Goal: Information Seeking & Learning: Learn about a topic

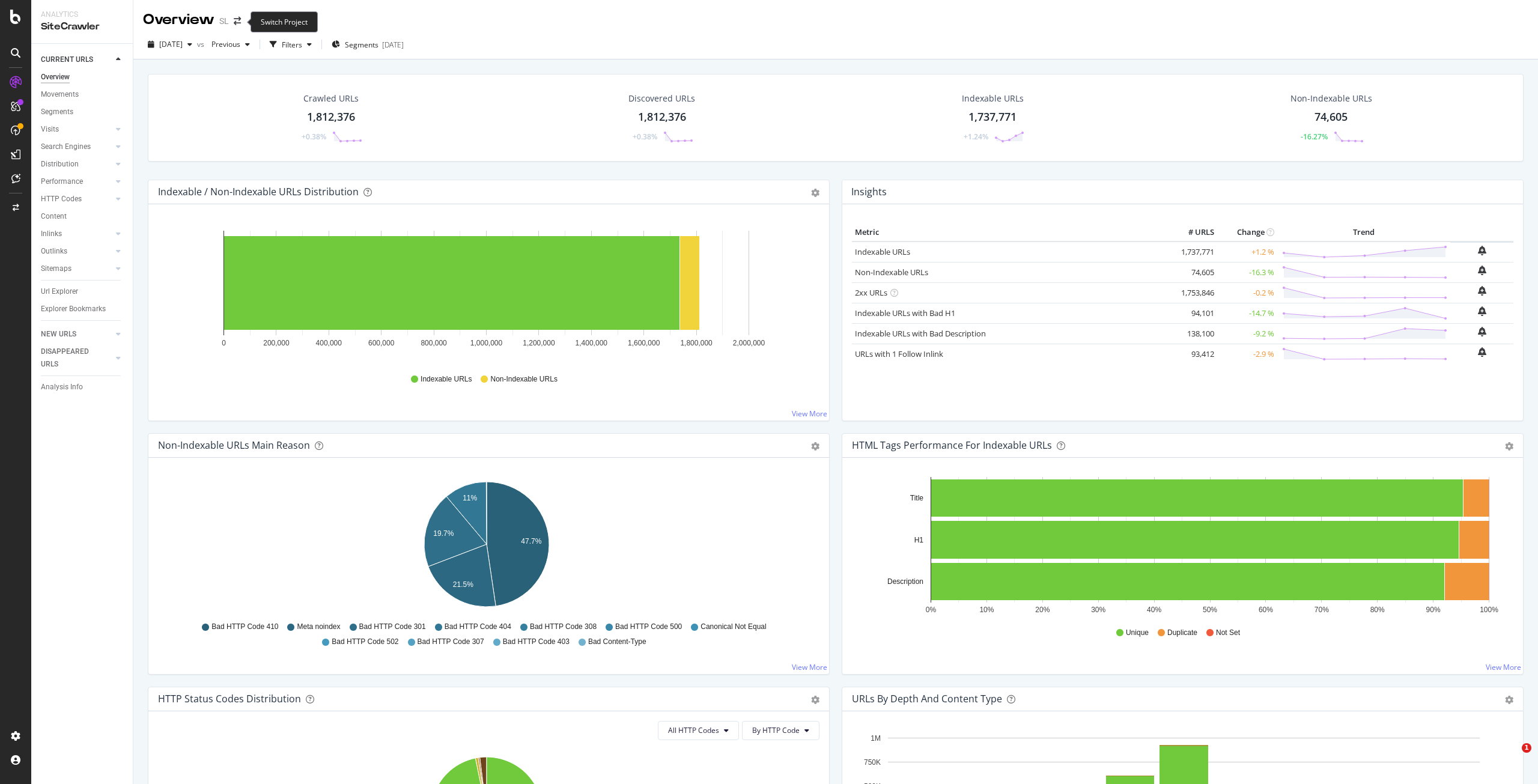
click at [238, 19] on icon "arrow-right-arrow-left" at bounding box center [237, 21] width 7 height 8
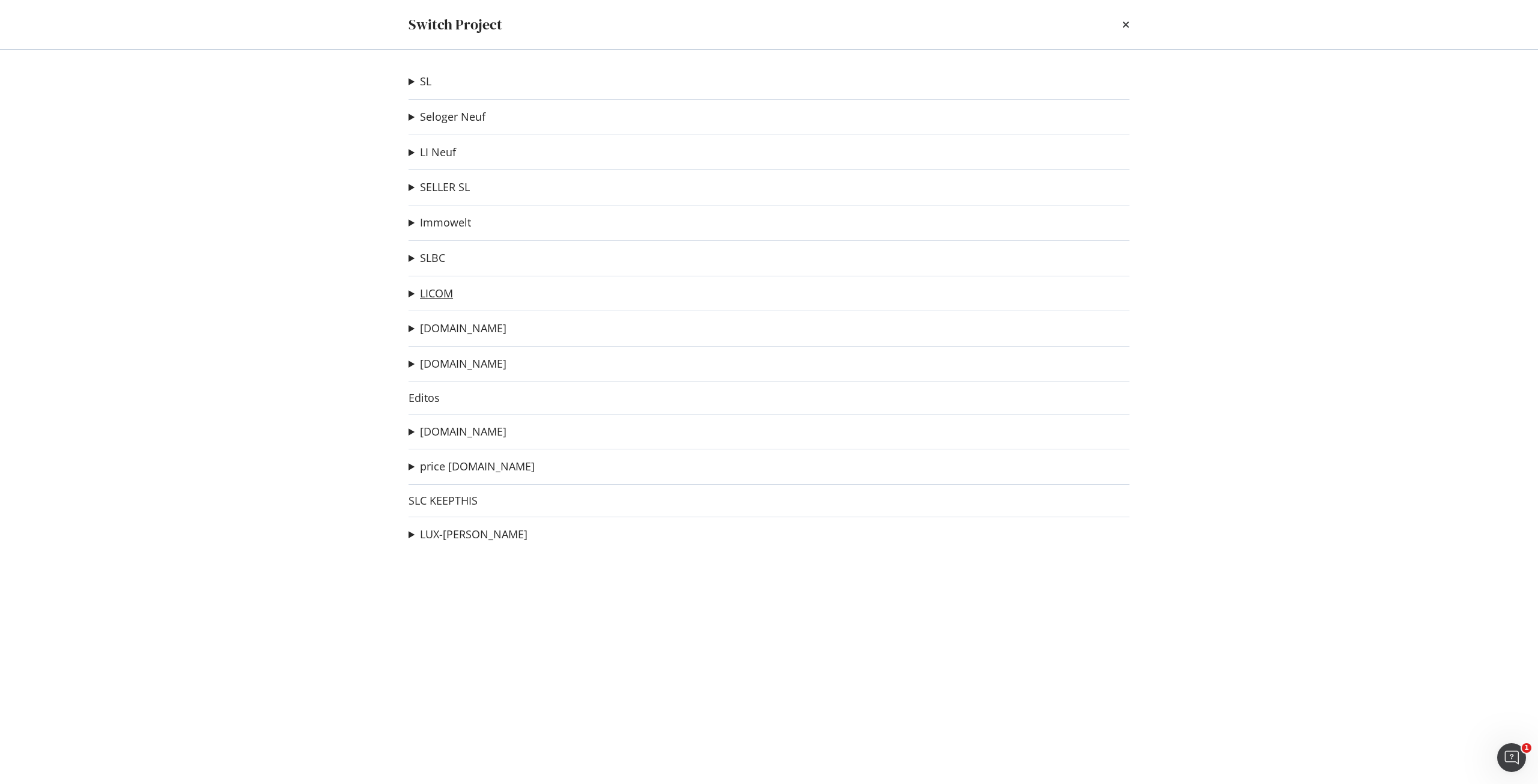
click at [432, 292] on link "LICOM" at bounding box center [436, 294] width 33 height 13
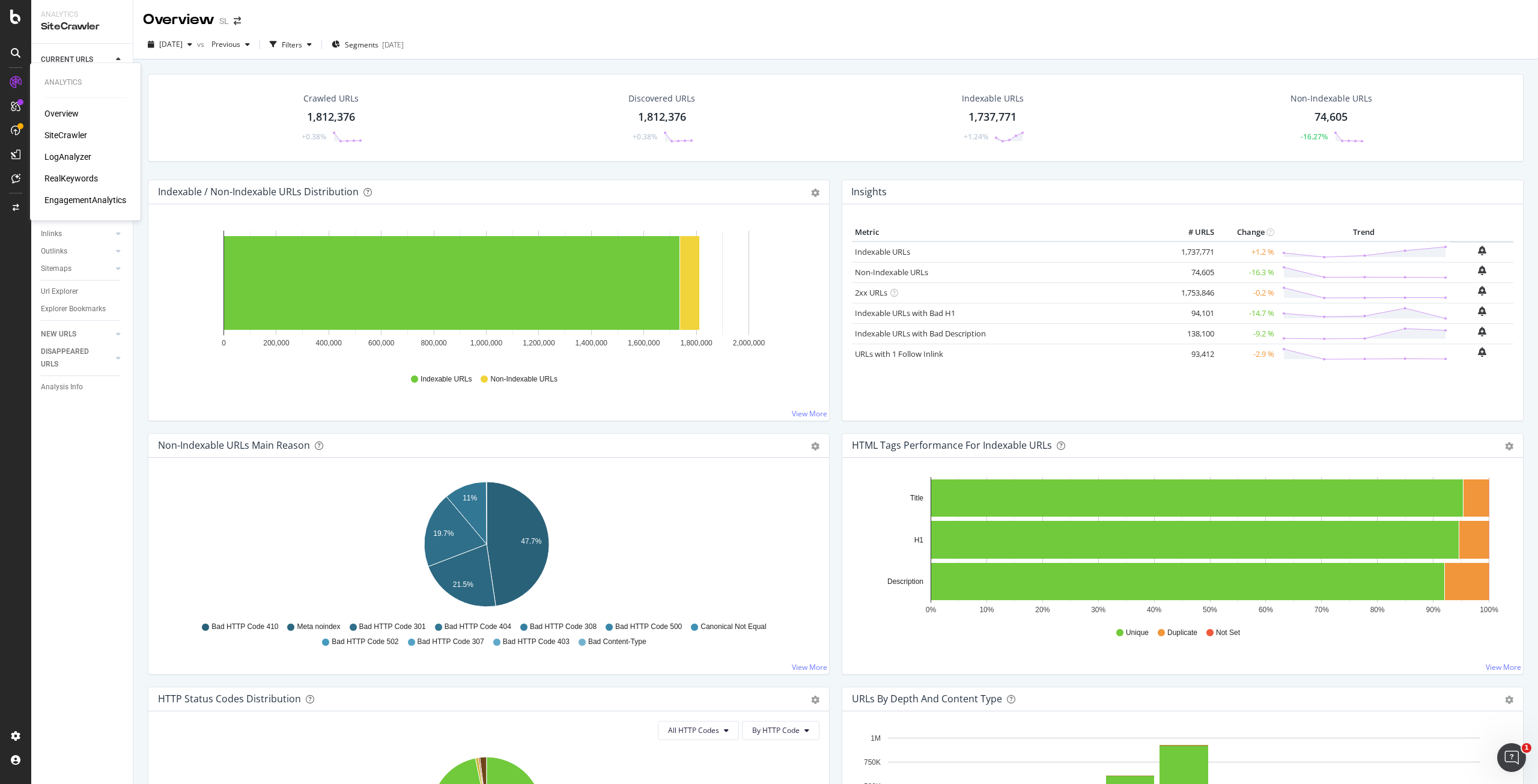
click at [67, 155] on div "LogAnalyzer" at bounding box center [68, 156] width 47 height 12
drag, startPoint x: 53, startPoint y: 295, endPoint x: 811, endPoint y: 585, distance: 811.6
click at [53, 295] on div "Url Explorer" at bounding box center [60, 291] width 37 height 13
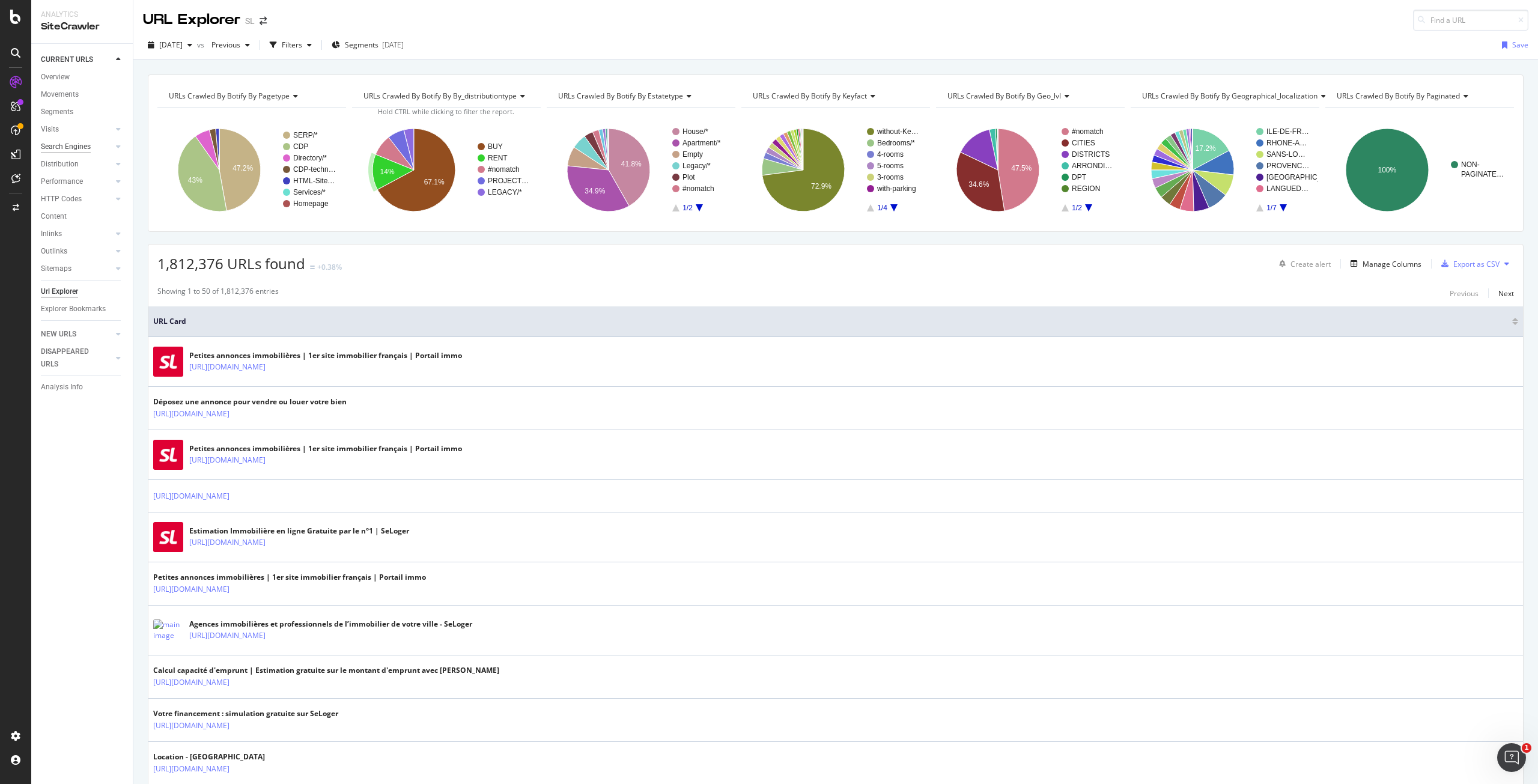
click at [59, 145] on div "Search Engines" at bounding box center [66, 147] width 50 height 13
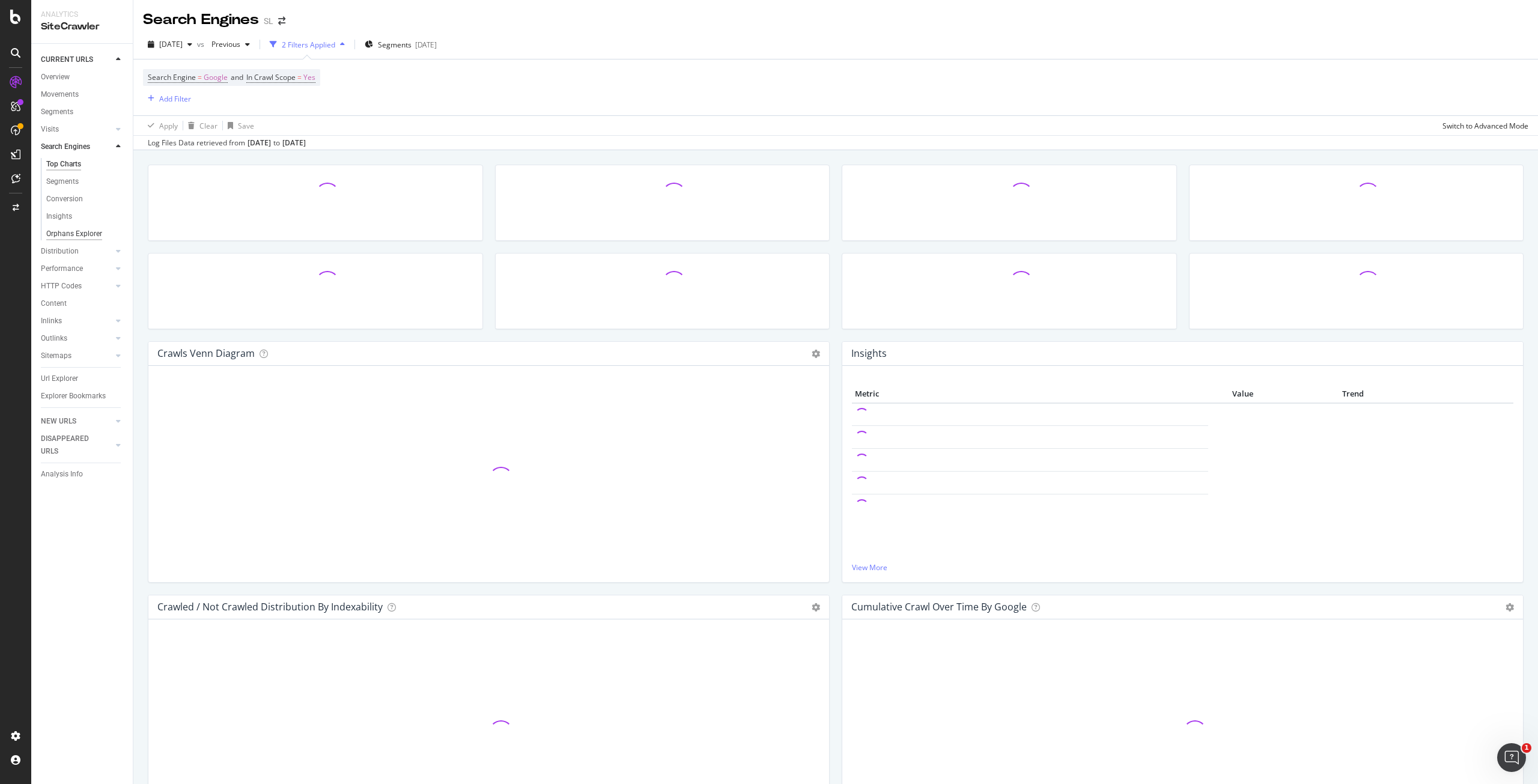
click at [84, 238] on div "Orphans Explorer" at bounding box center [73, 234] width 56 height 13
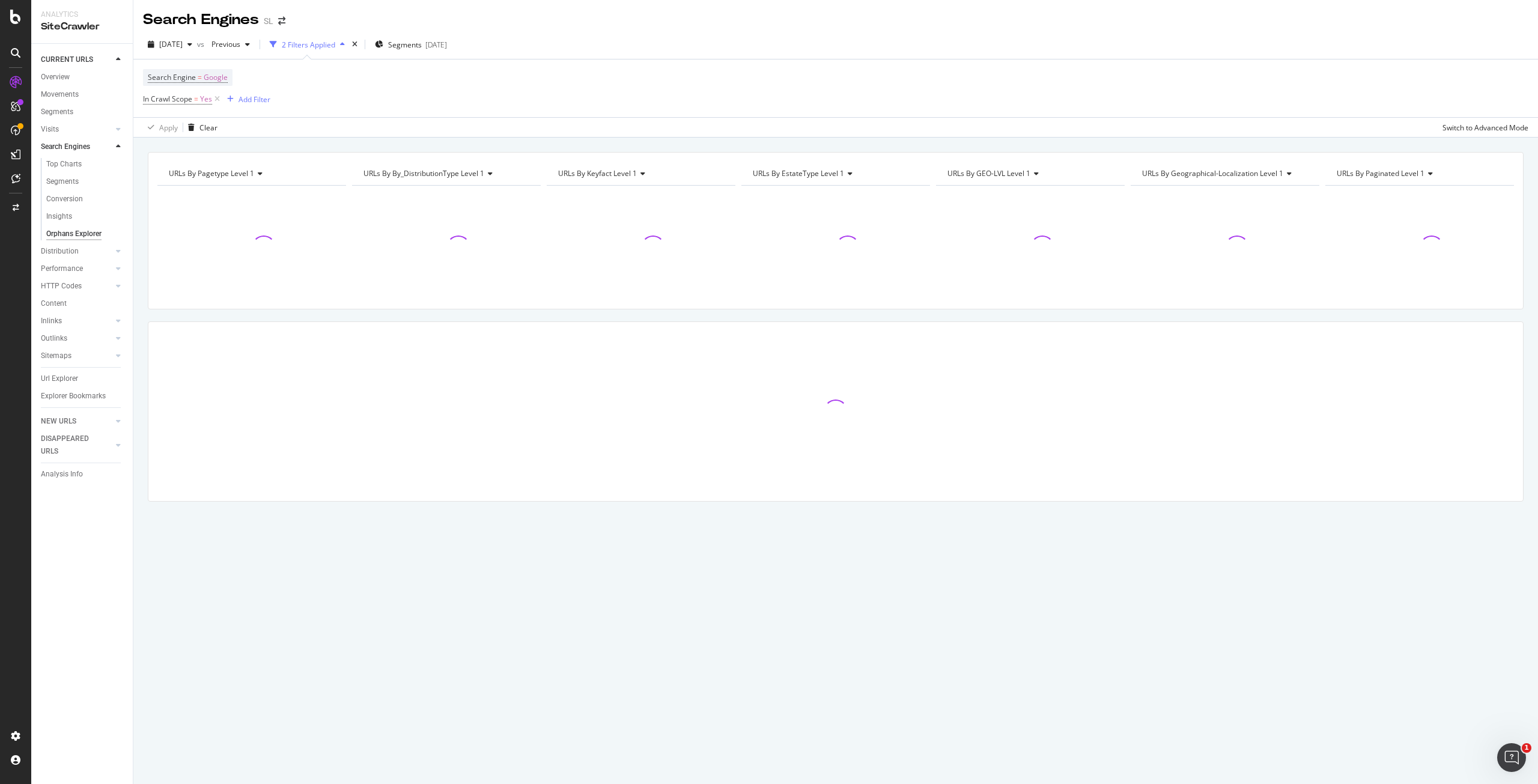
click at [693, 61] on div "Search Engine = Google In Crawl Scope = Yes Add Filter" at bounding box center [836, 89] width 1386 height 58
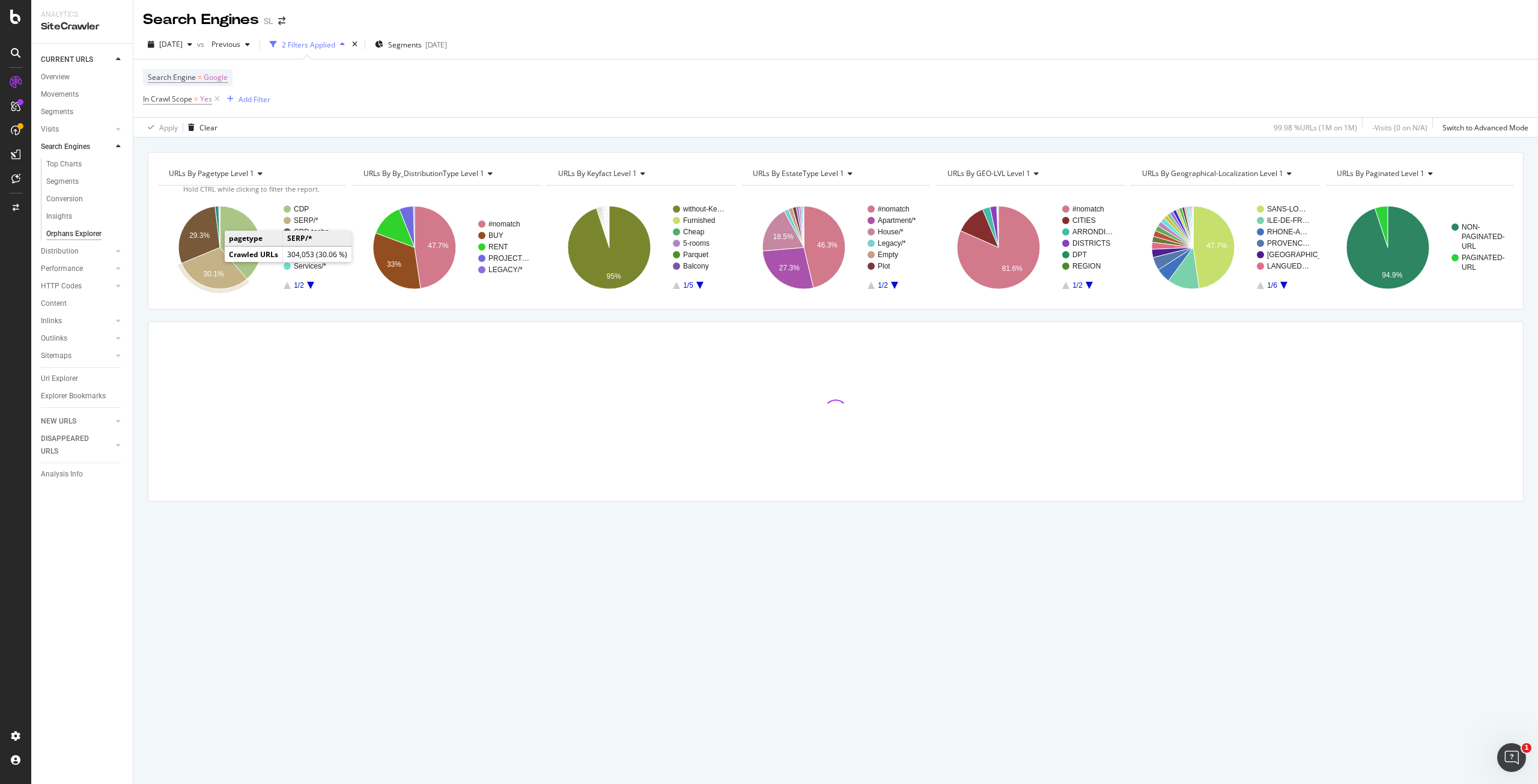
click at [201, 268] on icon "A chart." at bounding box center [213, 267] width 65 height 41
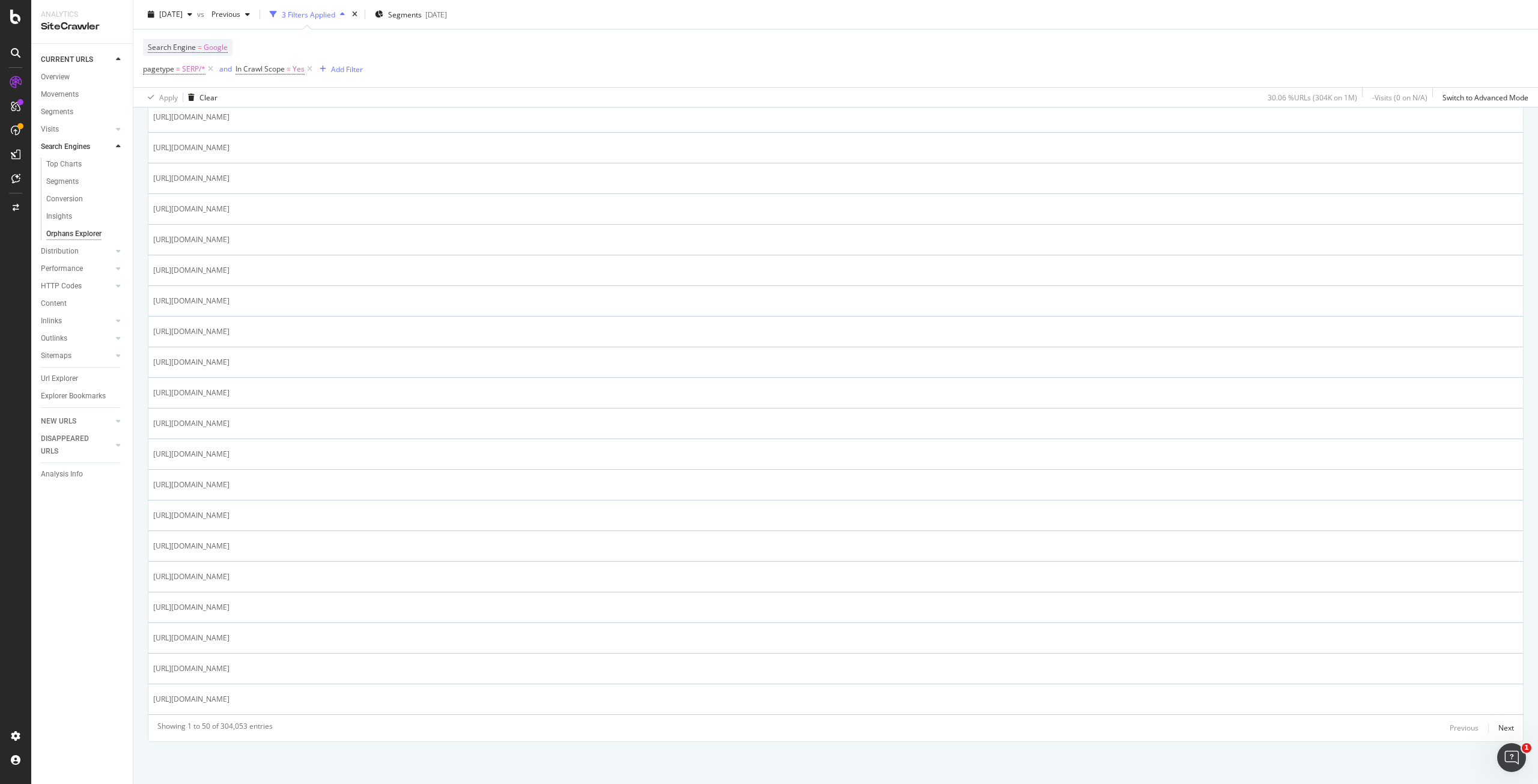
scroll to position [1292, 0]
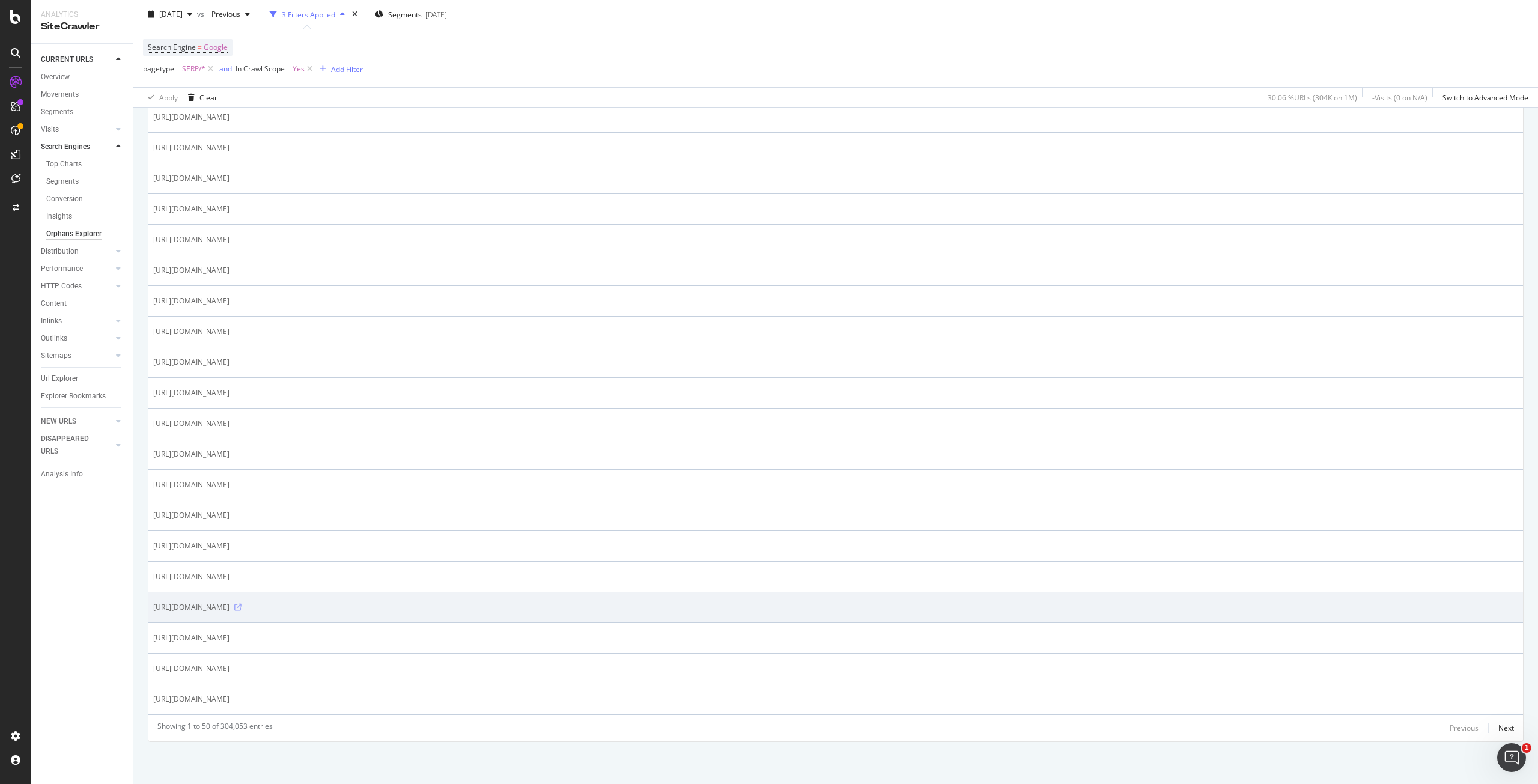
click at [242, 604] on icon at bounding box center [238, 607] width 7 height 7
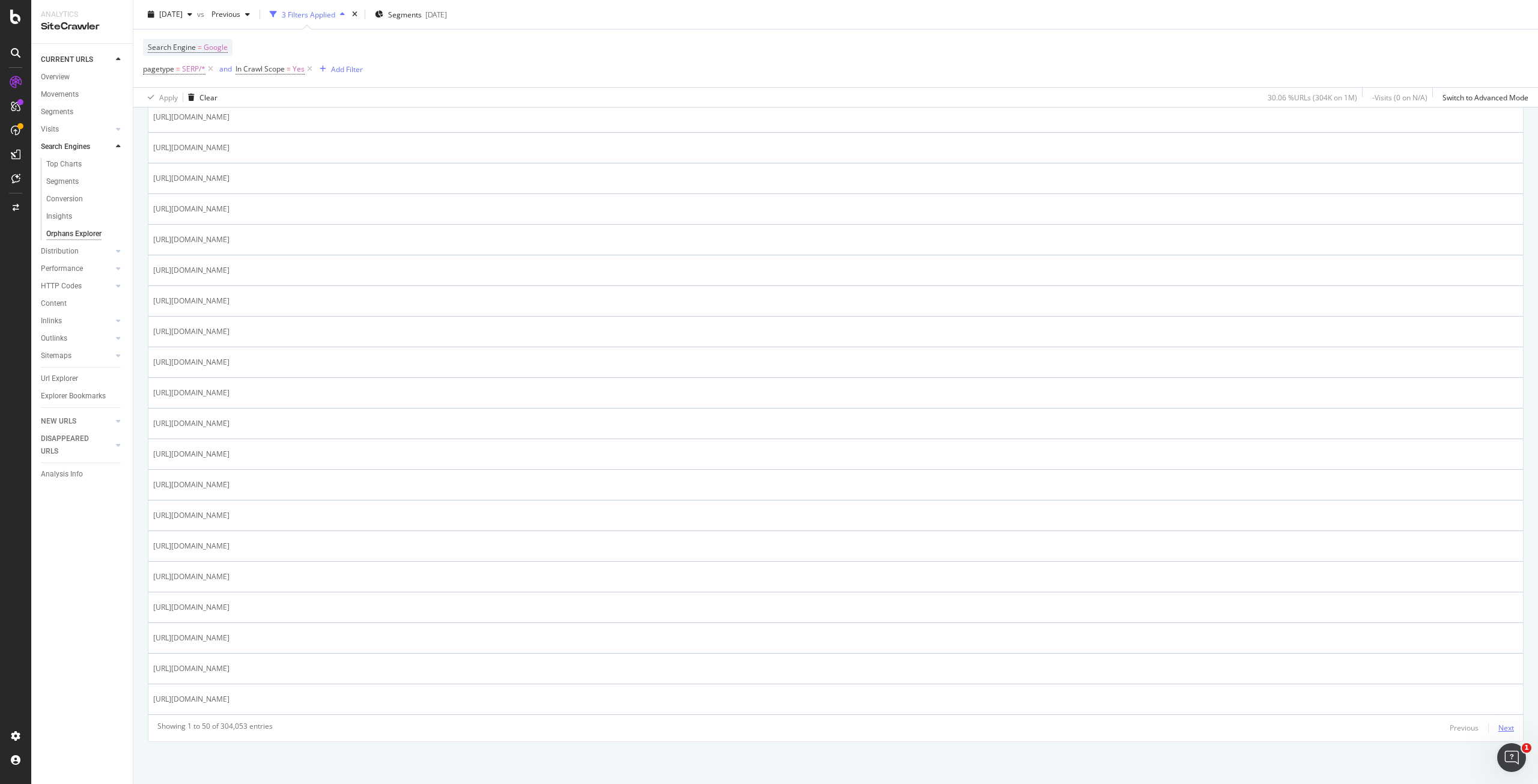
click at [1499, 730] on div "Next" at bounding box center [1506, 728] width 15 height 10
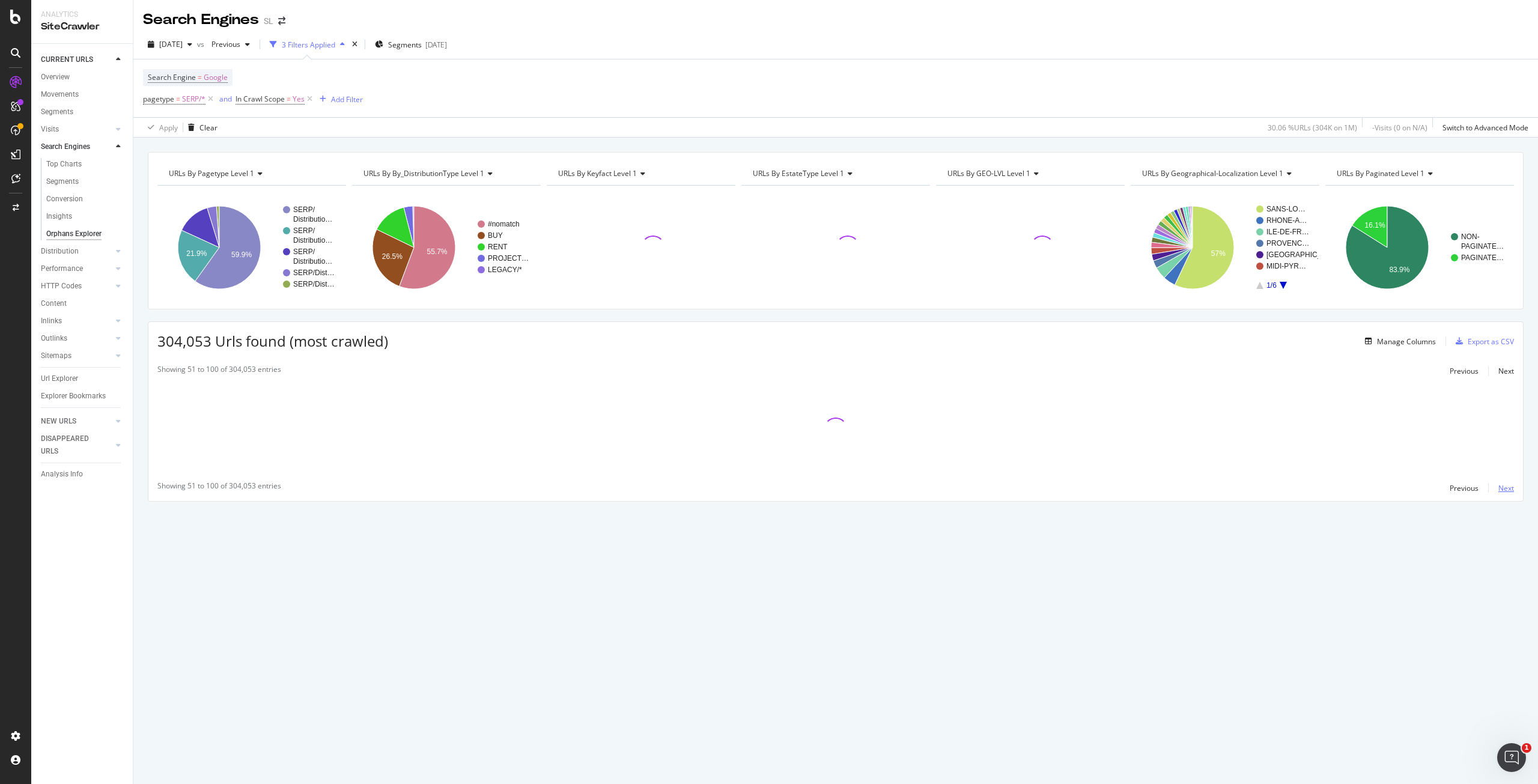
scroll to position [0, 0]
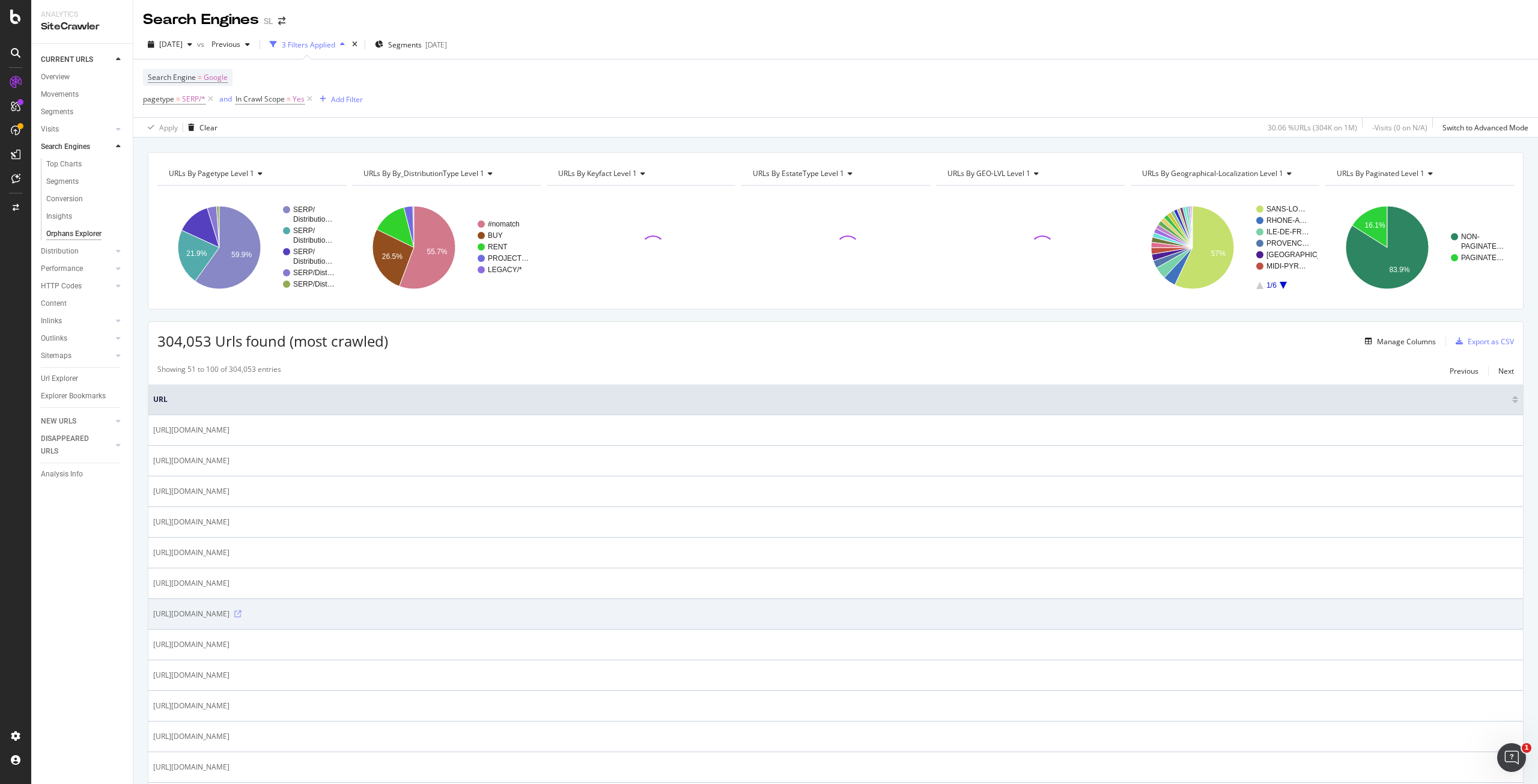
click at [242, 617] on icon at bounding box center [238, 613] width 7 height 7
drag, startPoint x: 446, startPoint y: 622, endPoint x: 151, endPoint y: 623, distance: 295.0
click at [151, 623] on td "[URL][DOMAIN_NAME]" at bounding box center [835, 614] width 1375 height 31
click at [242, 617] on icon at bounding box center [238, 613] width 7 height 7
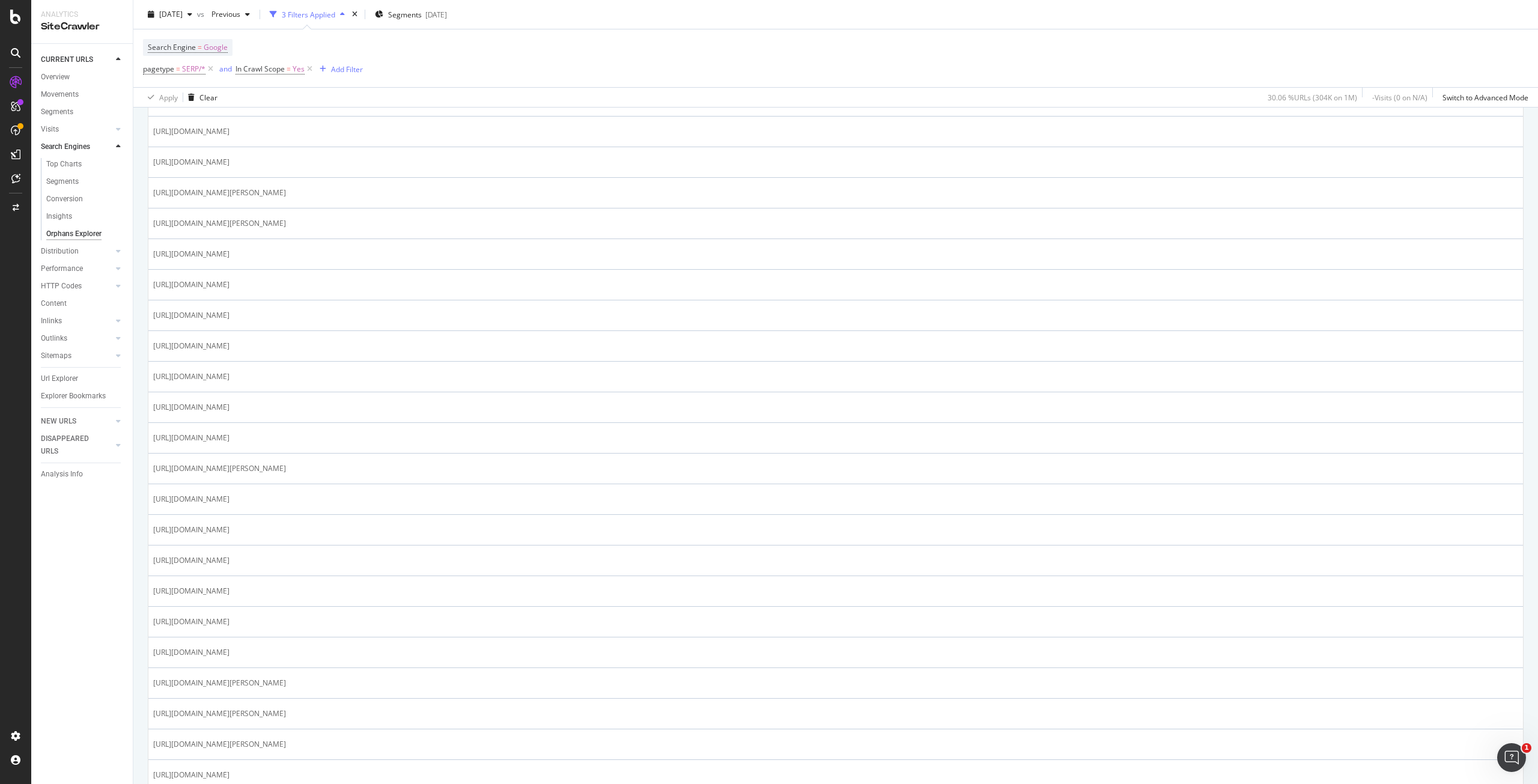
scroll to position [661, 0]
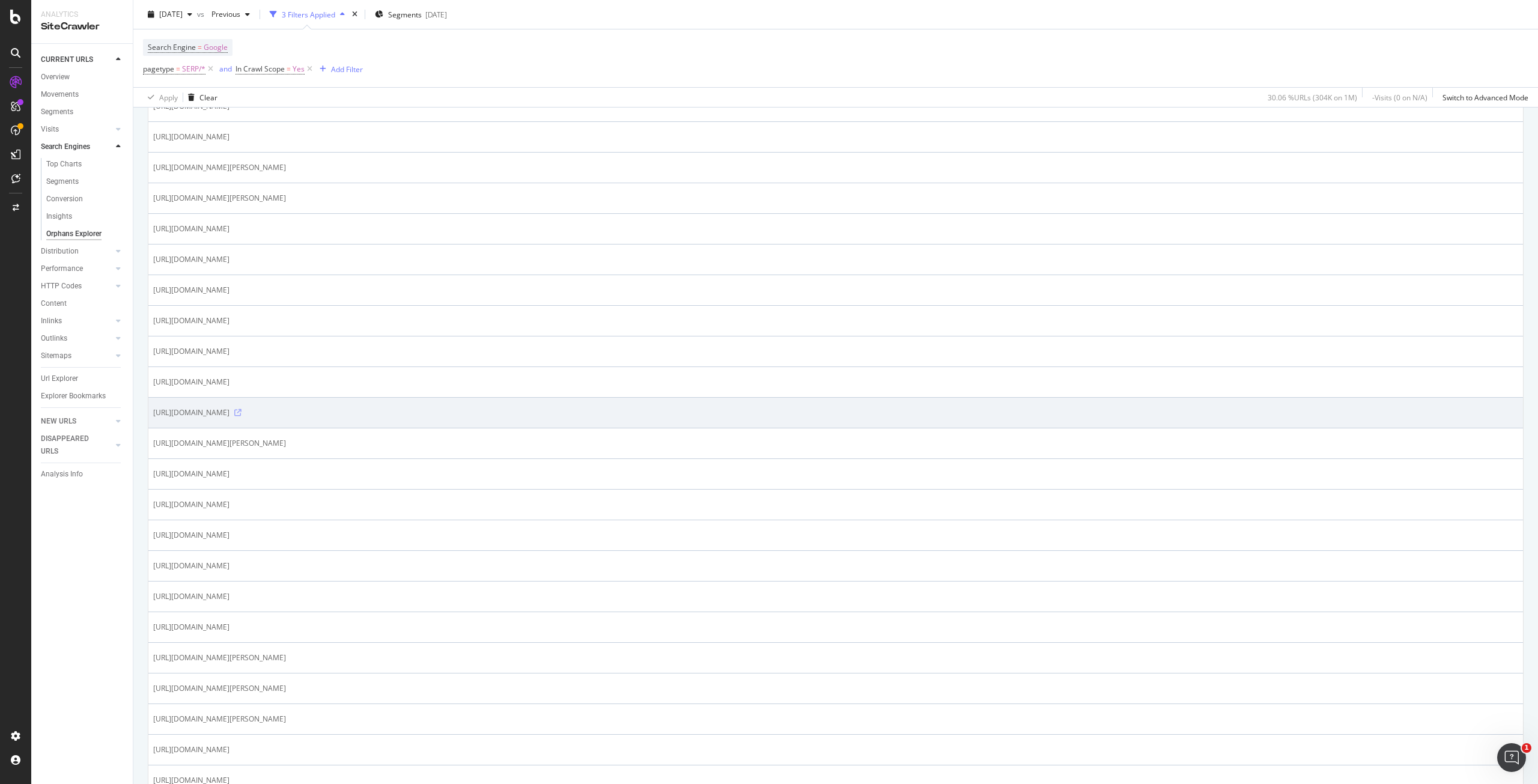
click at [242, 416] on icon at bounding box center [238, 412] width 7 height 7
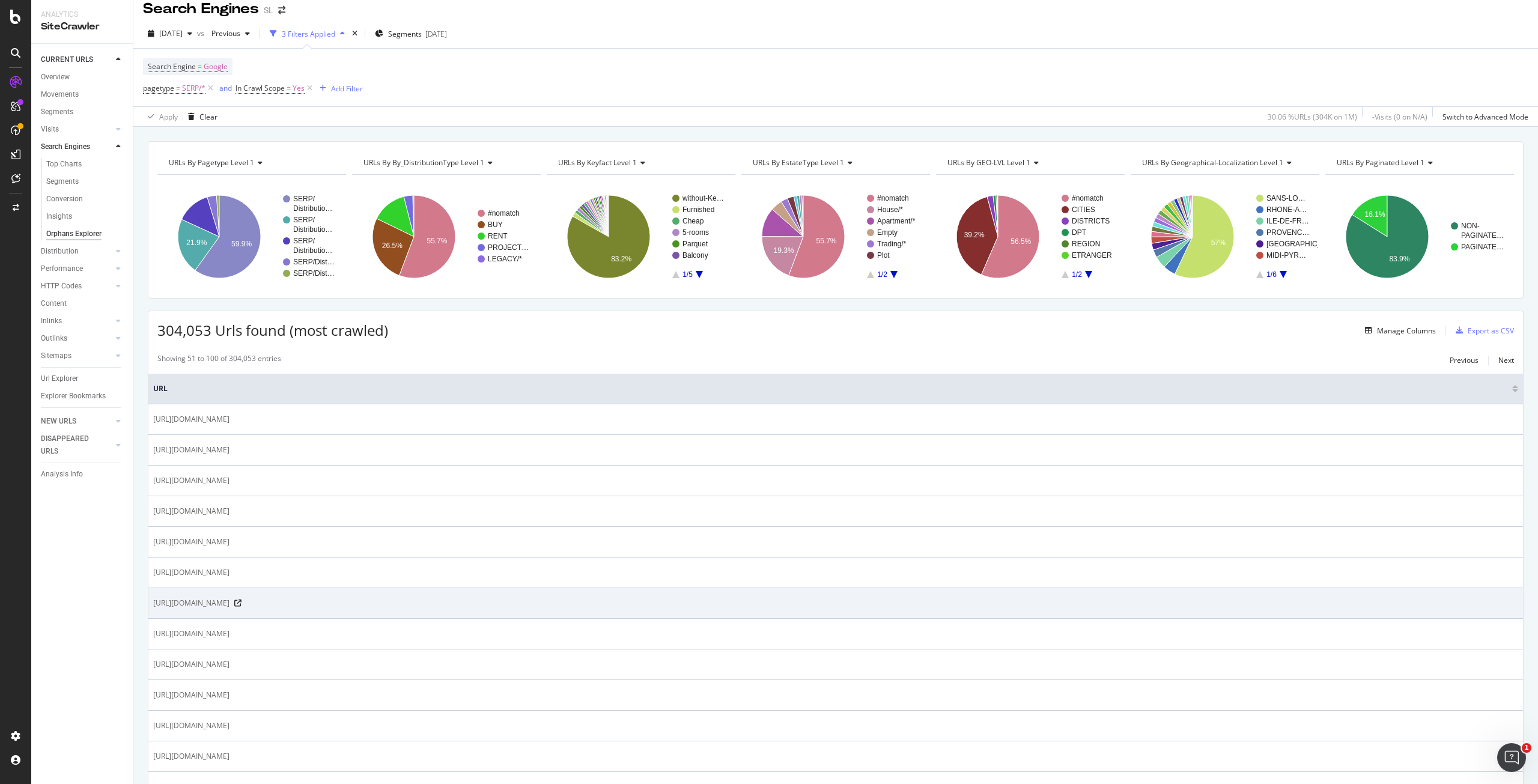
scroll to position [0, 0]
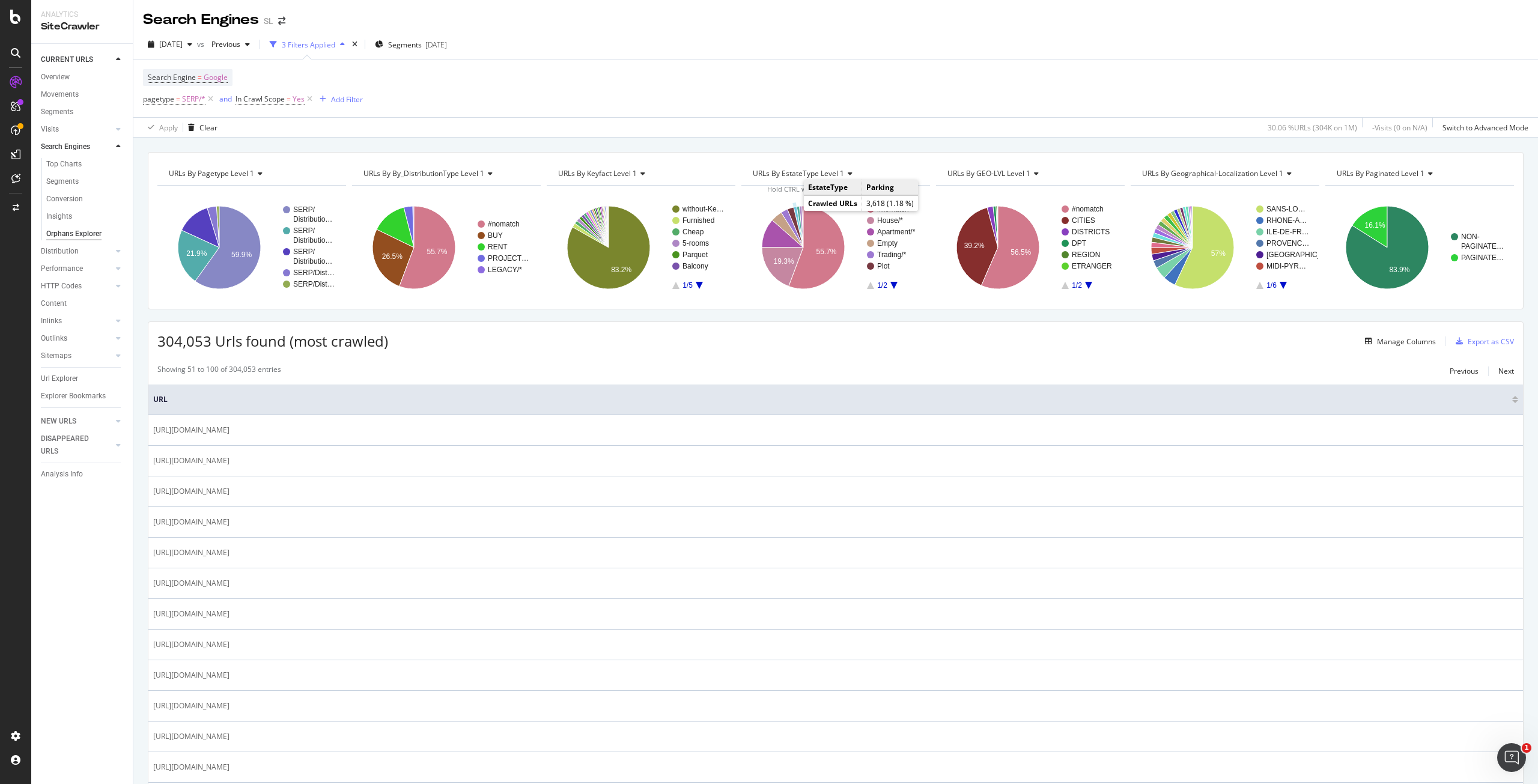
click at [794, 209] on icon "A chart." at bounding box center [799, 227] width 10 height 41
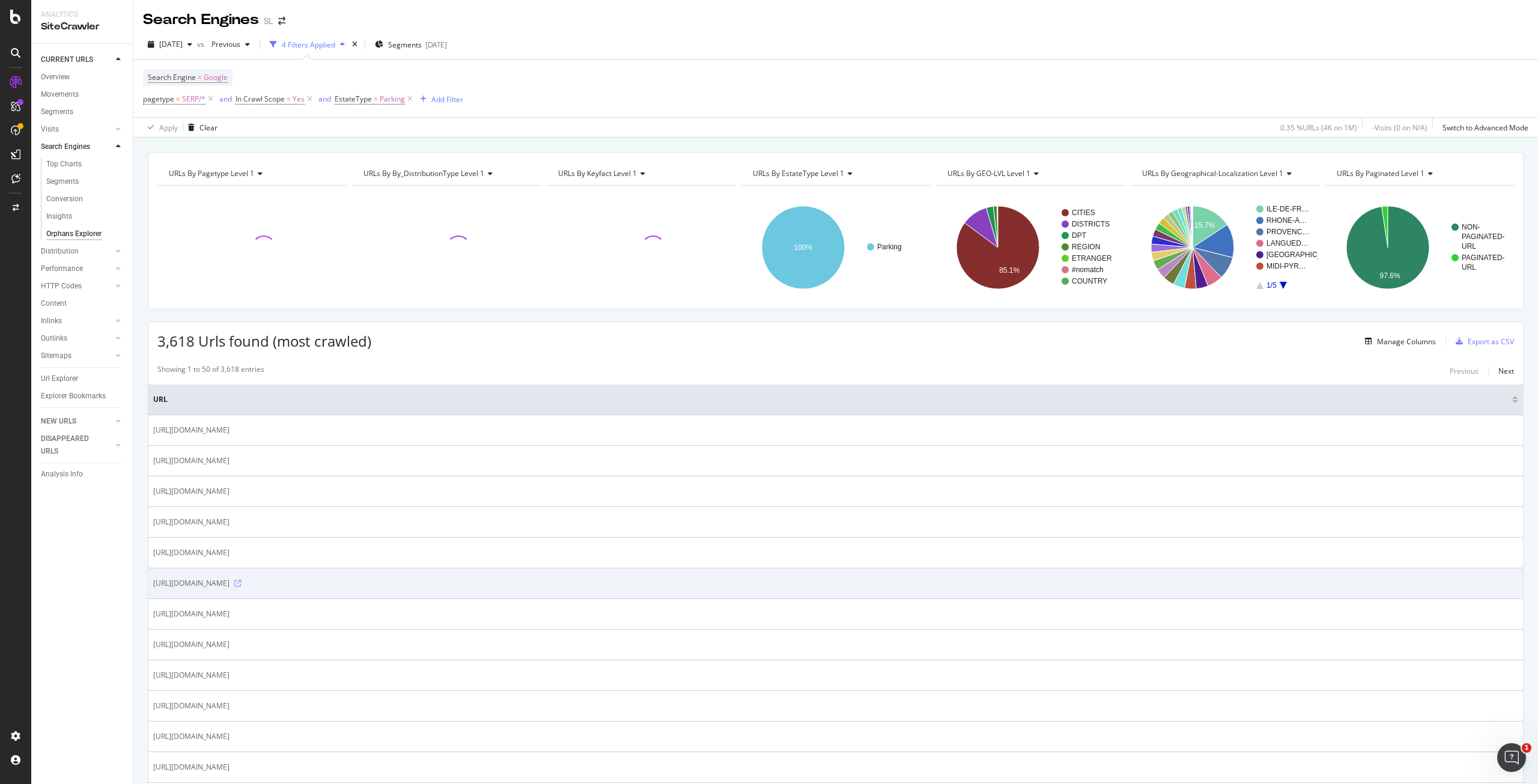
click at [242, 587] on icon at bounding box center [238, 583] width 7 height 7
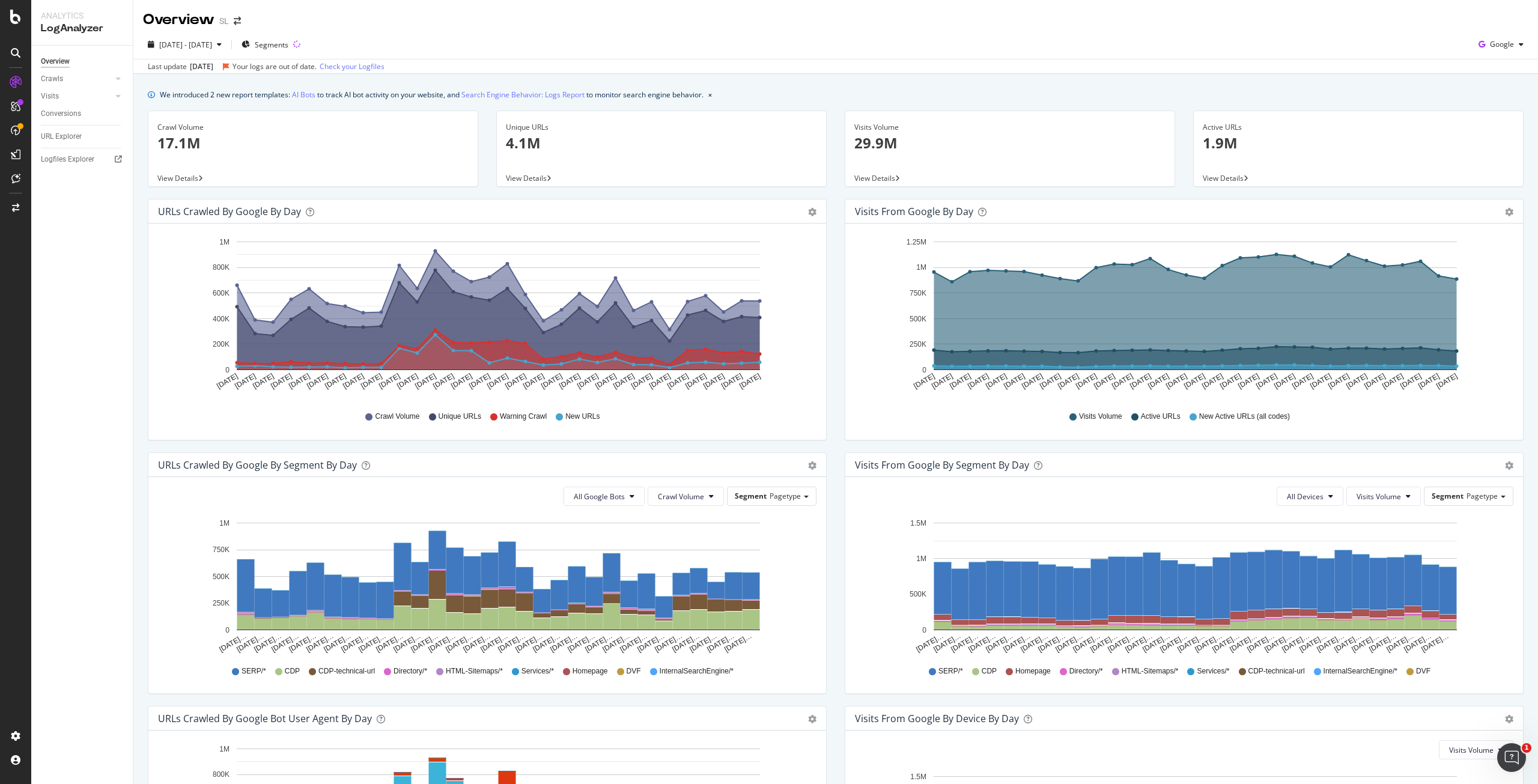
click at [158, 332] on icon "[DATE] [DATE] [DATE] [DATE] [DATE] [DATE] [DATE] [DATE] [DATE] [DATE] [DATE] [D…" at bounding box center [485, 316] width 655 height 167
click at [288, 47] on span "Segments" at bounding box center [271, 44] width 34 height 10
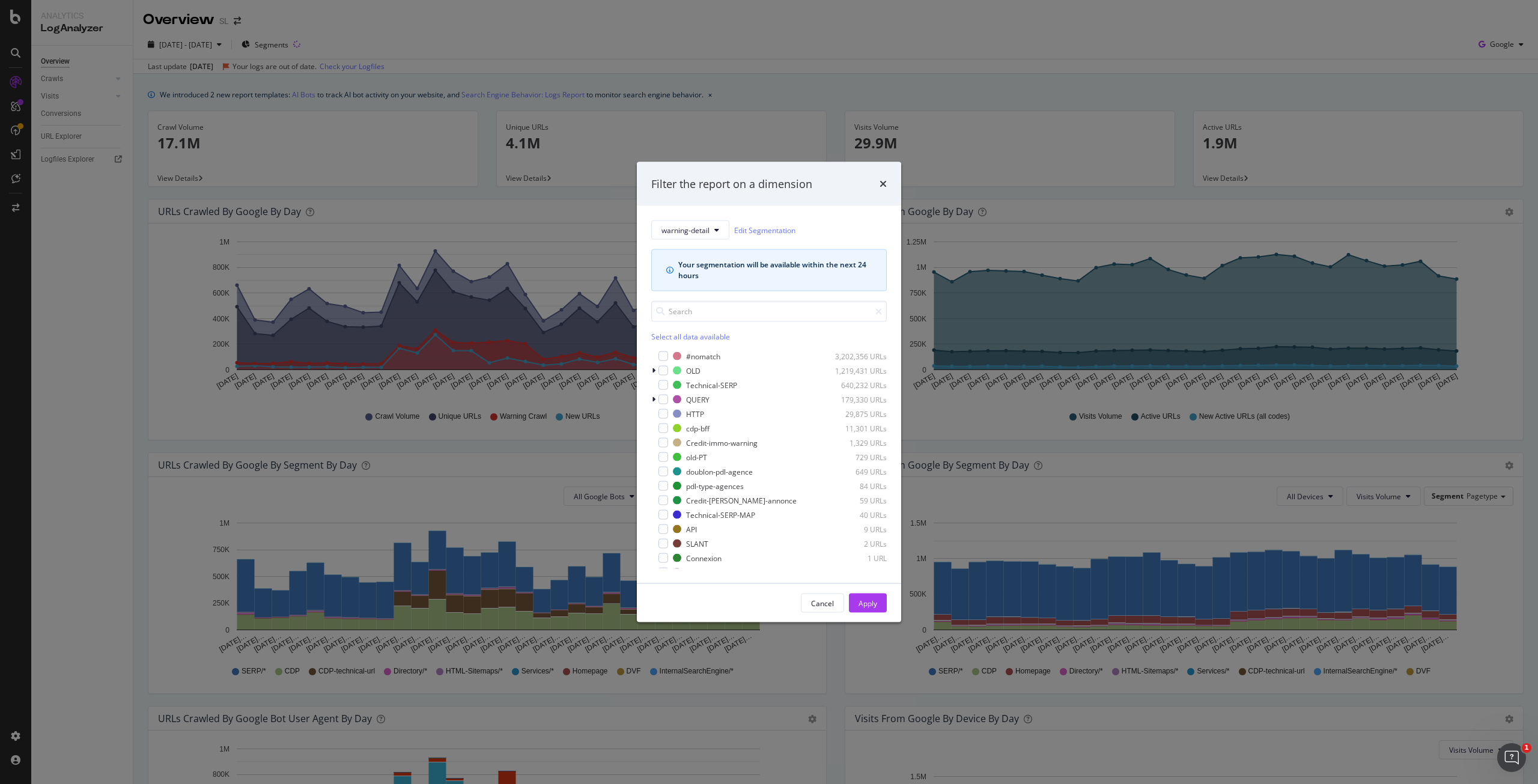
click at [582, 30] on div "Filter the report on a dimension warning-detail Edit Segmentation Your segmenta…" at bounding box center [769, 392] width 1538 height 784
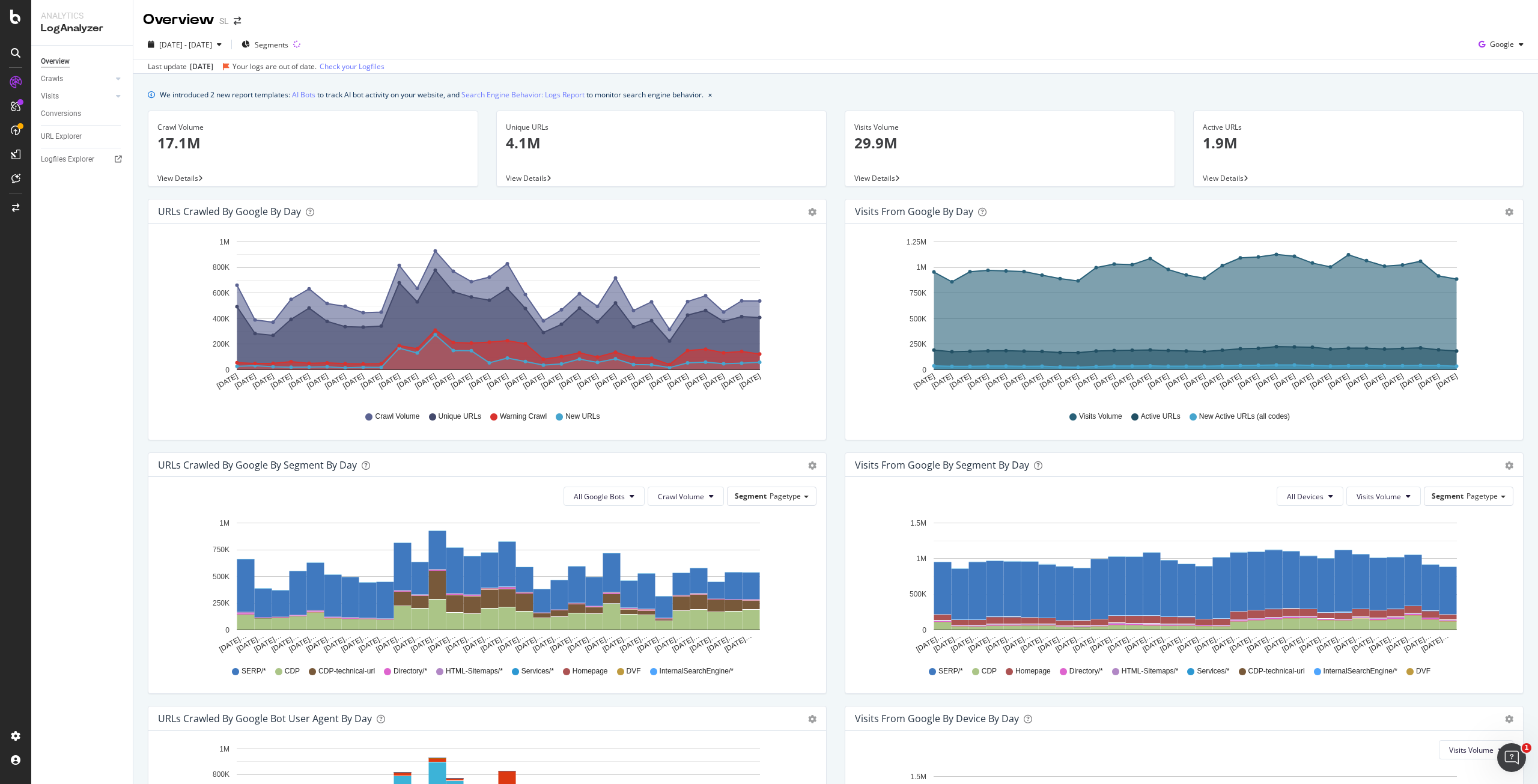
click at [817, 342] on div "Hold CTRL while clicking to filter the report. Aug 08 2025 Aug 09 2025 Aug 10 2…" at bounding box center [487, 332] width 678 height 217
click at [202, 44] on span "2025 Aug. 8th - Sep. 6th" at bounding box center [186, 44] width 53 height 10
click at [190, 115] on div "Last 3 Months" at bounding box center [197, 114] width 47 height 10
click at [195, 96] on div "Last 28 Days" at bounding box center [195, 99] width 43 height 10
type input "2025/08/10"
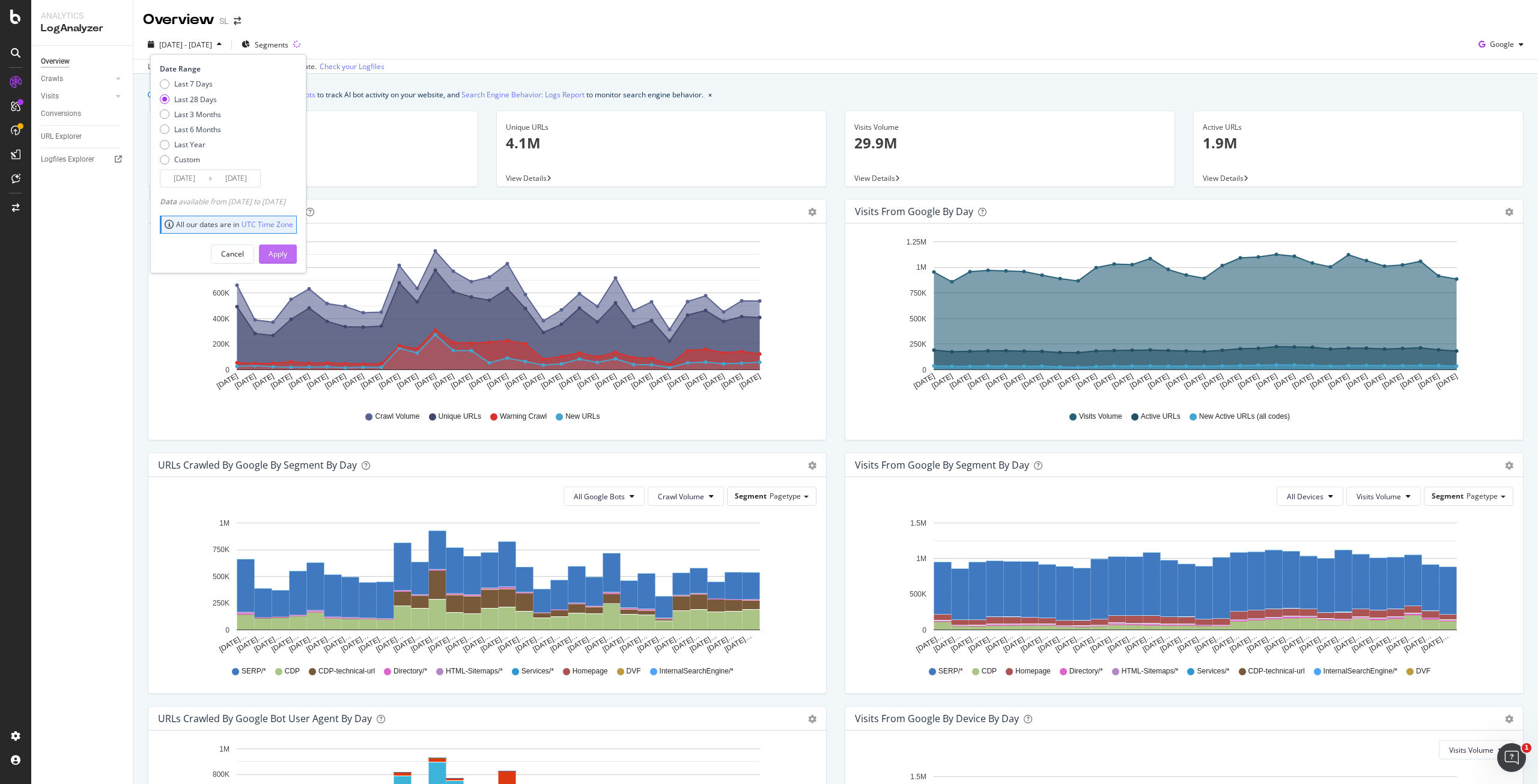
click at [297, 255] on button "Apply" at bounding box center [278, 254] width 38 height 19
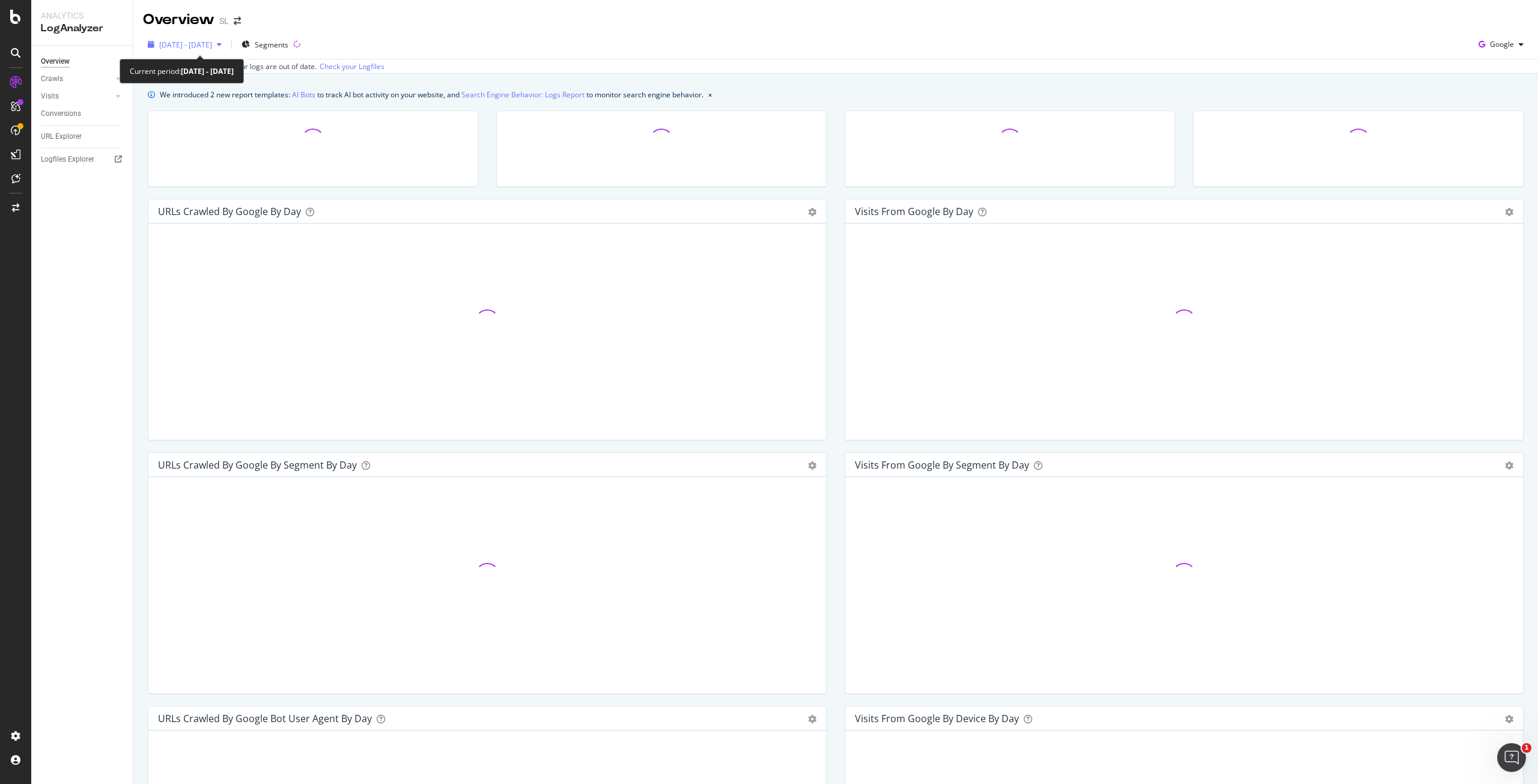
click at [212, 43] on span "2025 Aug. 10th - Sep. 6th" at bounding box center [186, 44] width 53 height 10
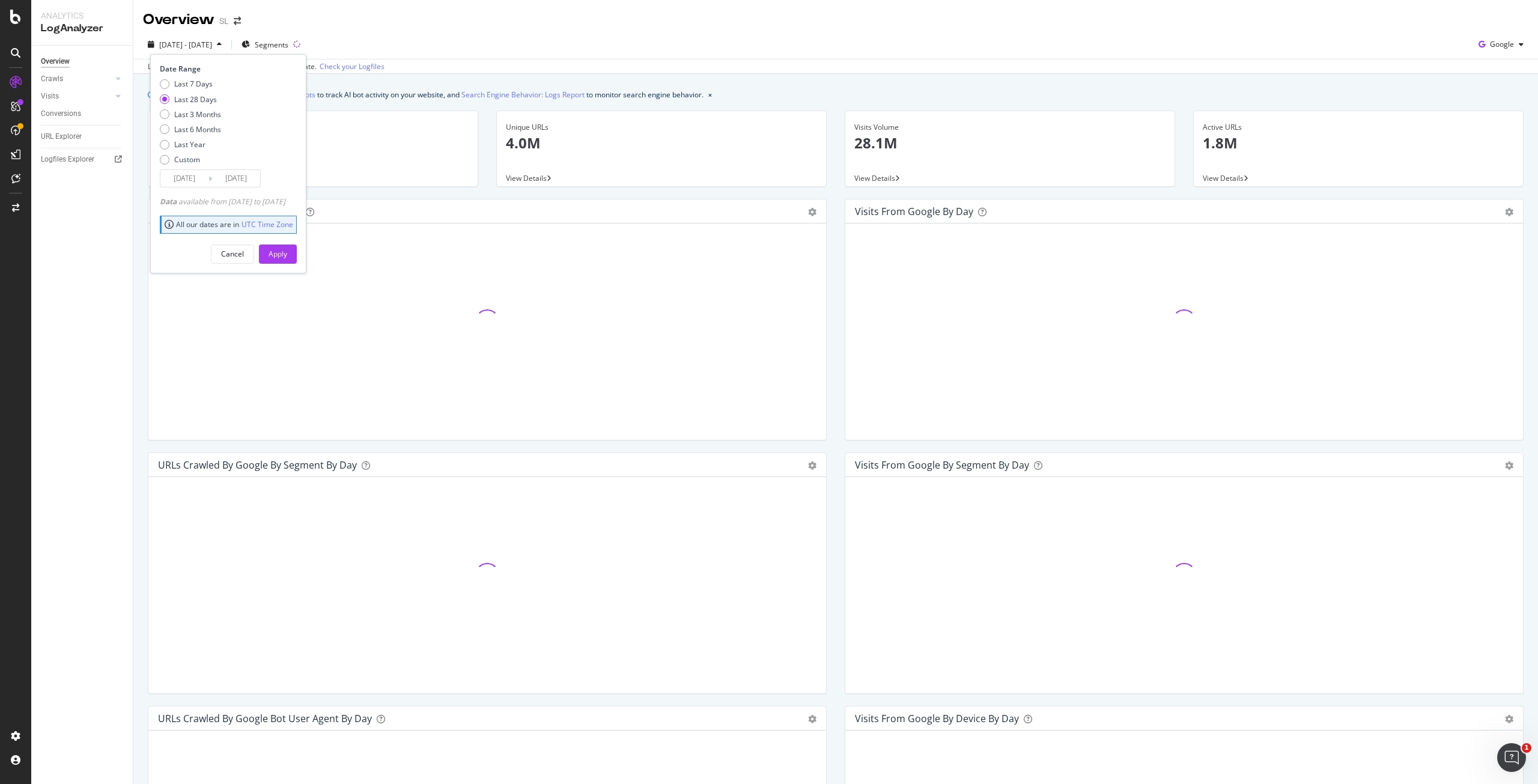
click at [232, 184] on input "2025/09/06" at bounding box center [236, 178] width 48 height 17
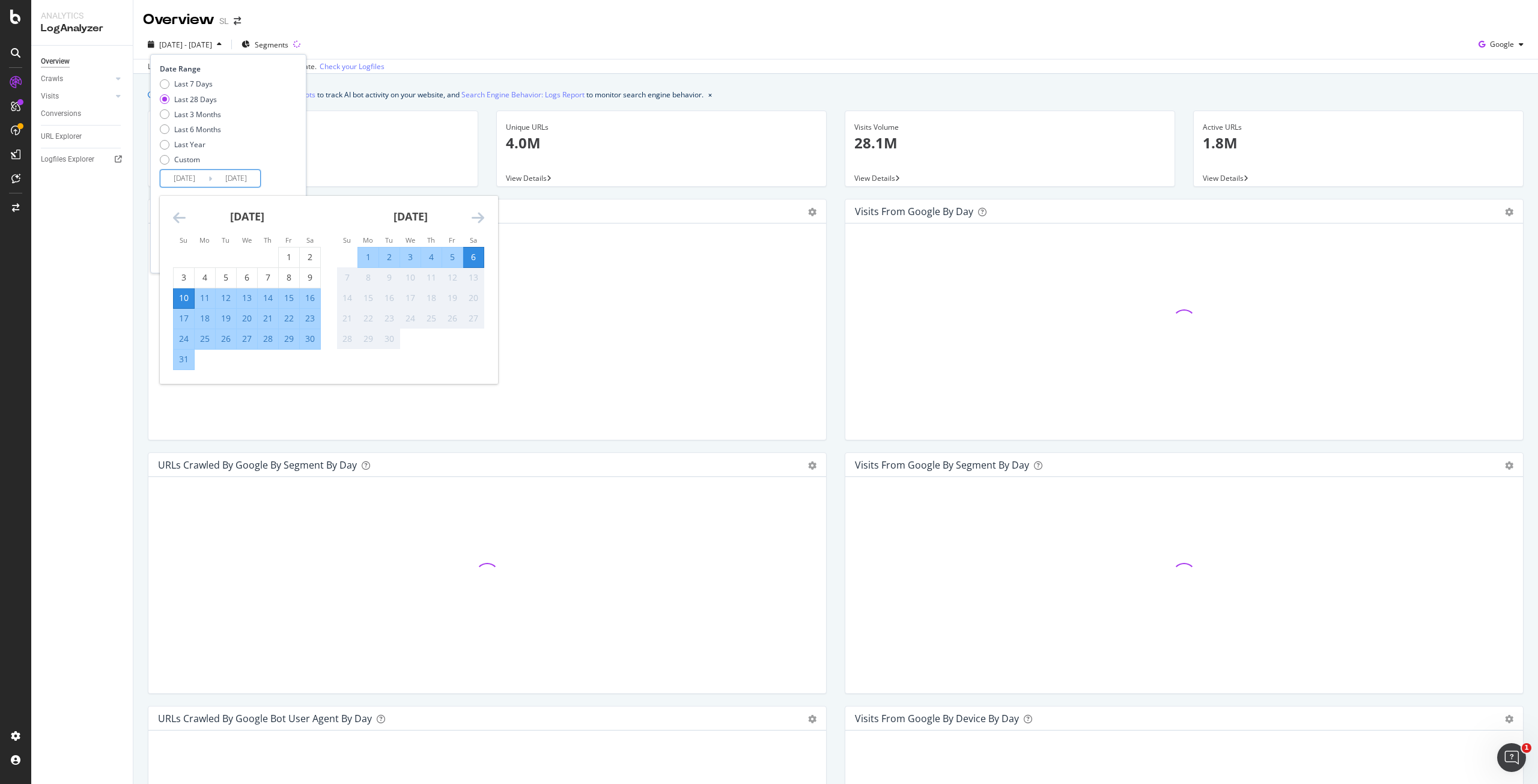
click at [817, 217] on div "URLs Crawled by Google by day Area Table" at bounding box center [487, 212] width 678 height 24
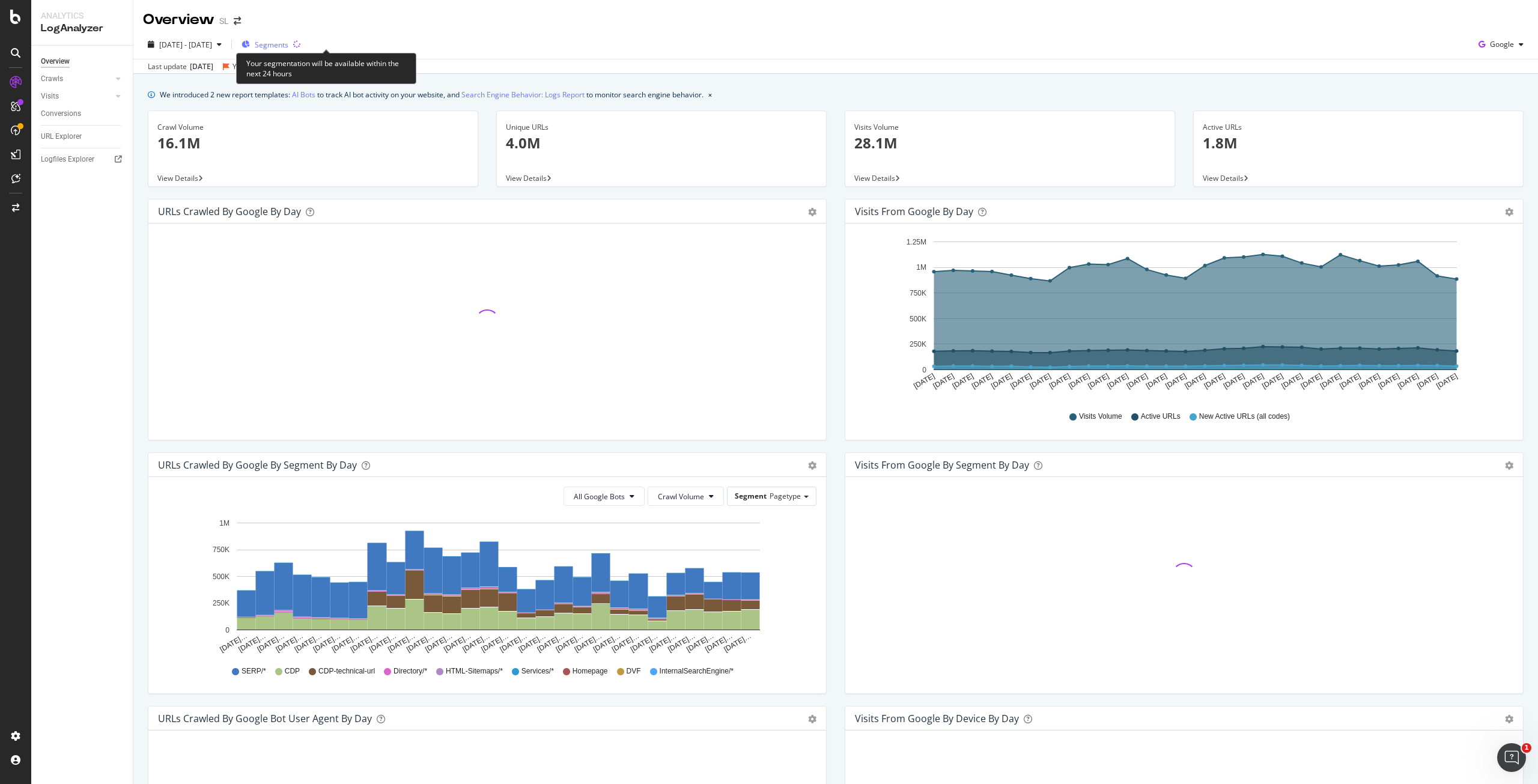
click at [288, 51] on div "Segments" at bounding box center [265, 44] width 47 height 18
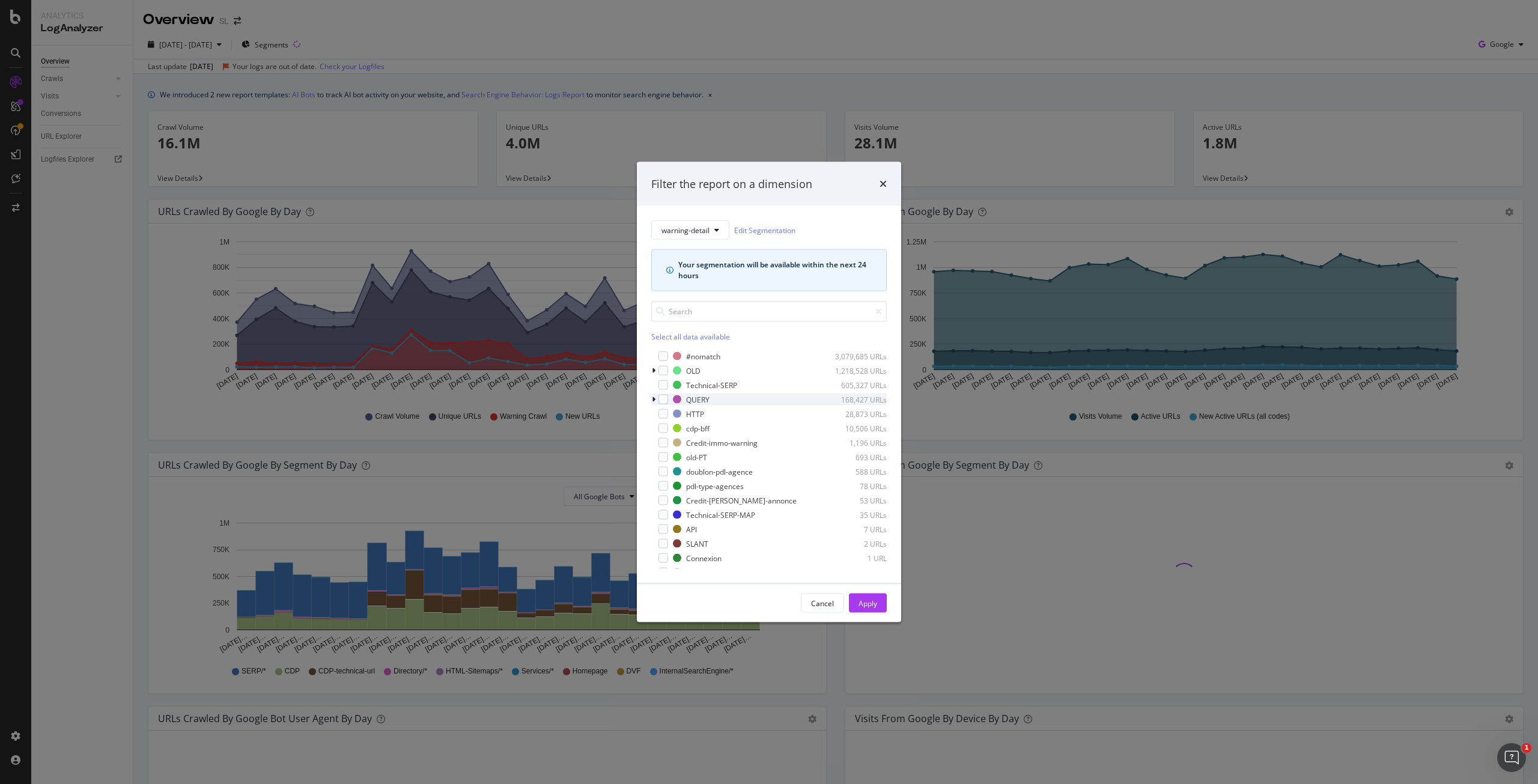
click at [655, 397] on div "modal" at bounding box center [655, 399] width 7 height 12
click at [655, 397] on icon "modal" at bounding box center [654, 399] width 5 height 7
click at [879, 188] on div "Filter the report on a dimension" at bounding box center [769, 184] width 235 height 15
click at [884, 184] on icon "times" at bounding box center [883, 184] width 7 height 10
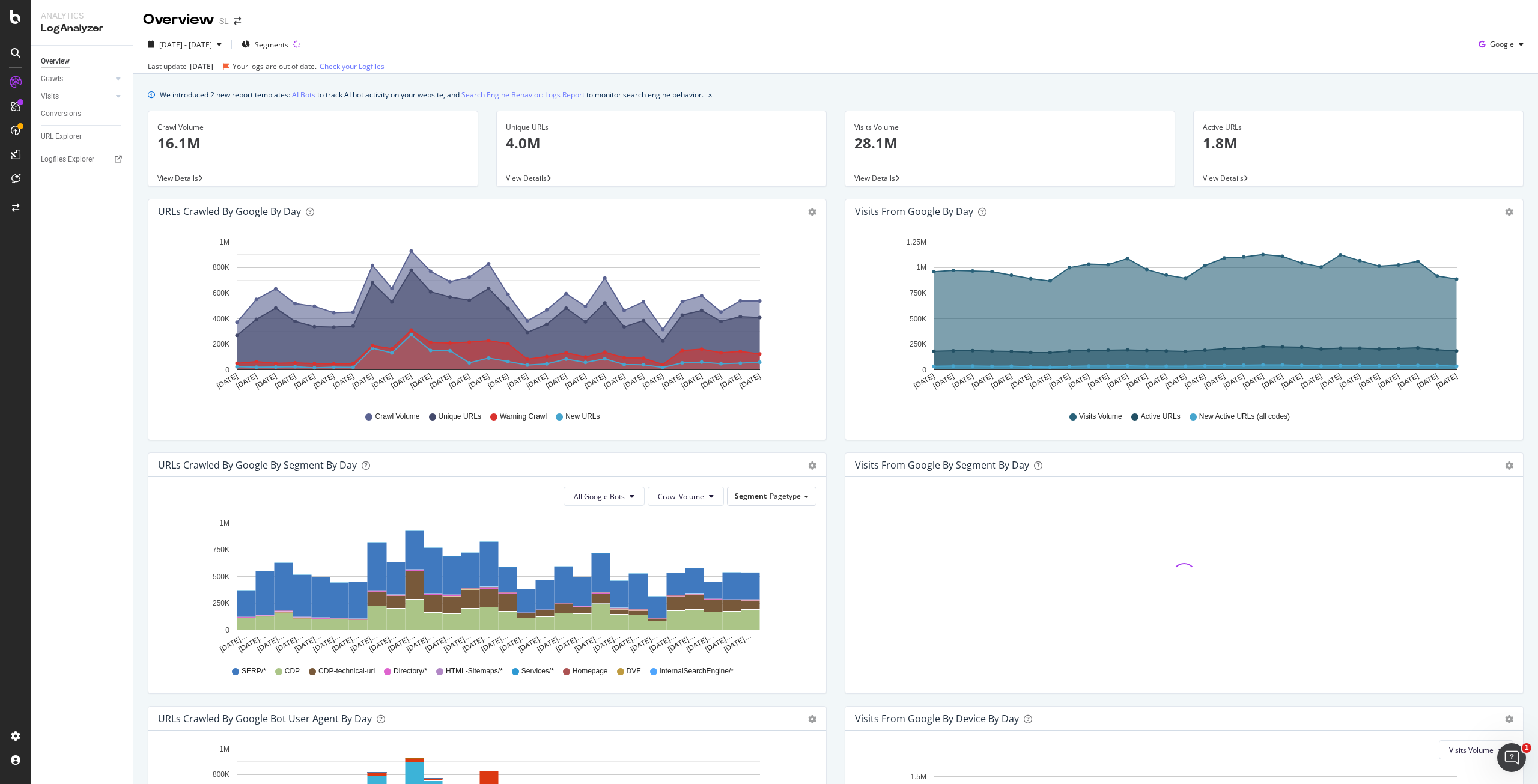
click at [811, 412] on div "Crawl Volume Unique URLs Warning Crawl New URLs" at bounding box center [487, 415] width 659 height 30
click at [574, 36] on div "2025 Aug. 10th - Sep. 6th Segments Google" at bounding box center [836, 47] width 1405 height 24
click at [802, 282] on icon "Aug 10 2025 Aug 11 2025 Aug 12 2025 Aug 13 2025 Aug 14 2025 Aug 15 2025 Aug 16 …" at bounding box center [485, 316] width 655 height 167
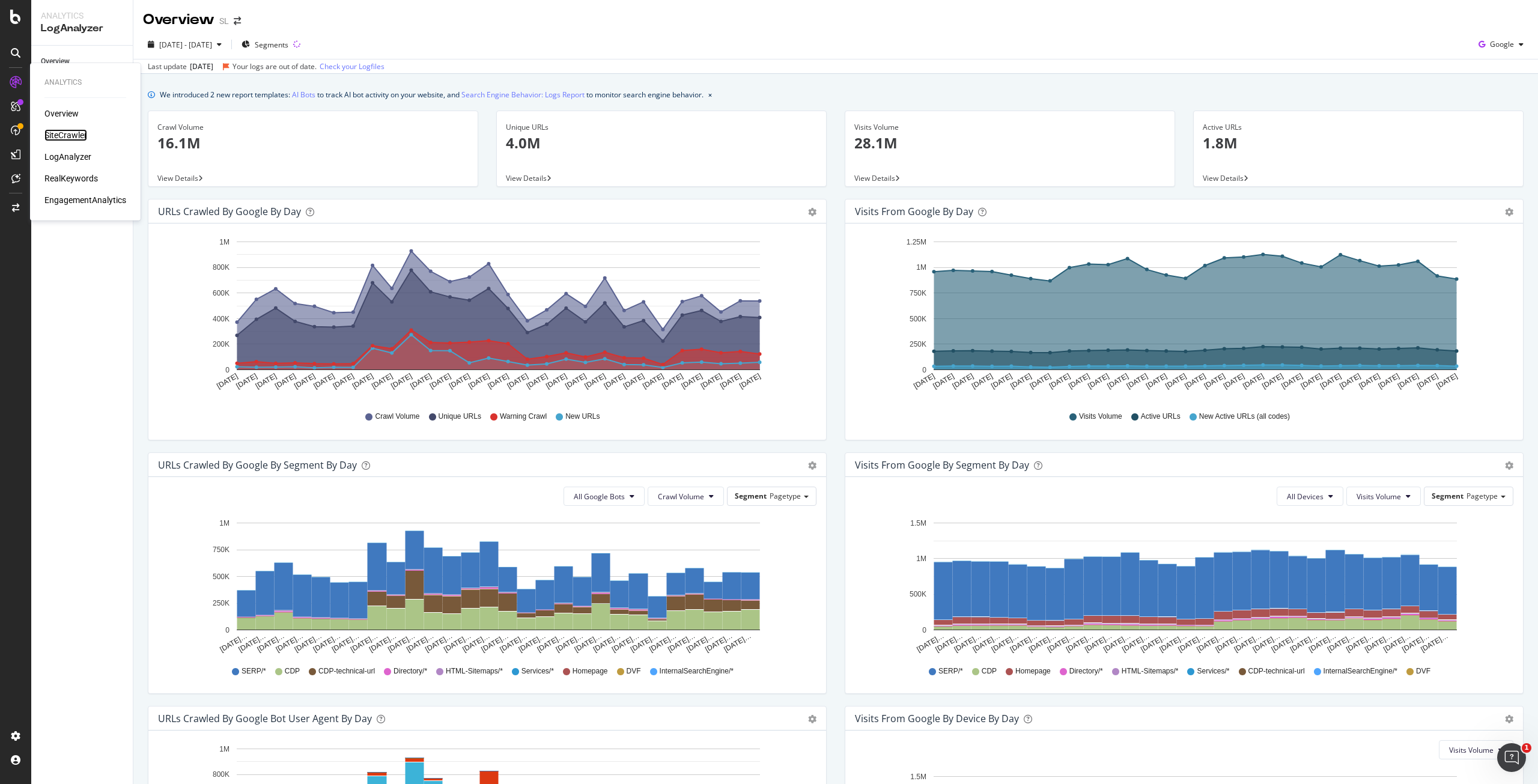
click at [80, 134] on div "SiteCrawler" at bounding box center [65, 134] width 43 height 12
